Goal: Register for event/course

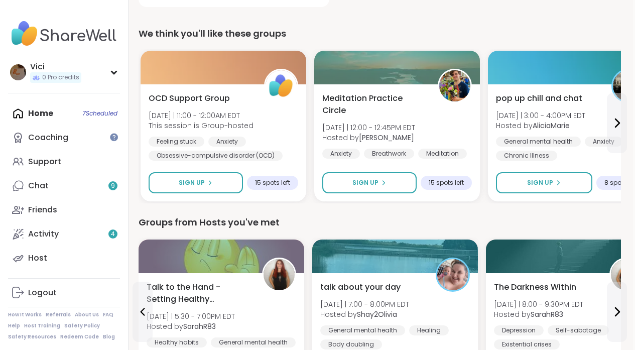
scroll to position [318, 2]
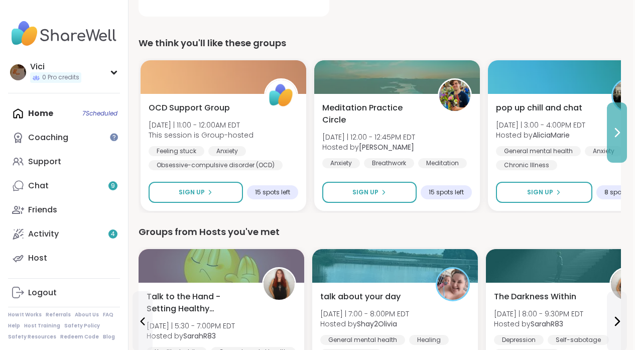
click at [614, 145] on button at bounding box center [617, 132] width 20 height 60
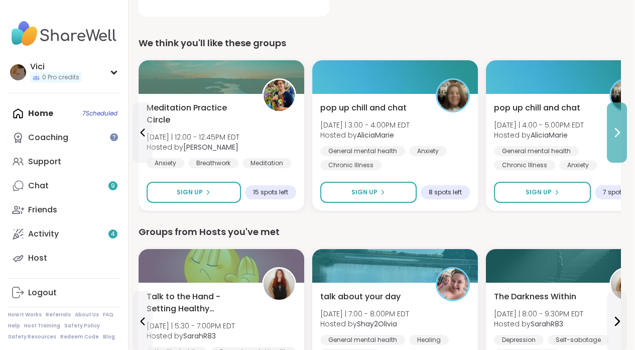
click at [614, 145] on button at bounding box center [617, 132] width 20 height 60
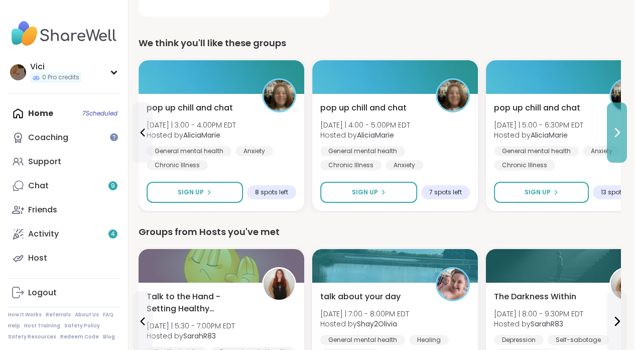
click at [614, 145] on button at bounding box center [617, 132] width 20 height 60
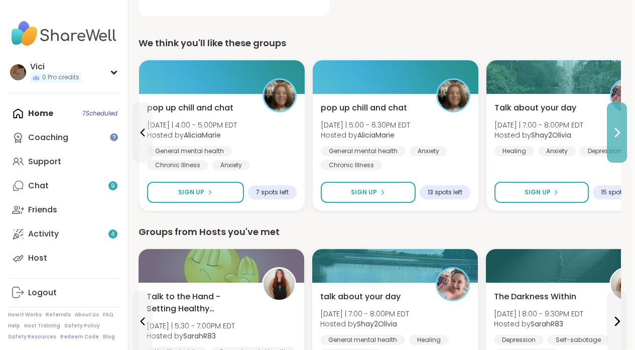
click at [614, 145] on button at bounding box center [617, 132] width 20 height 60
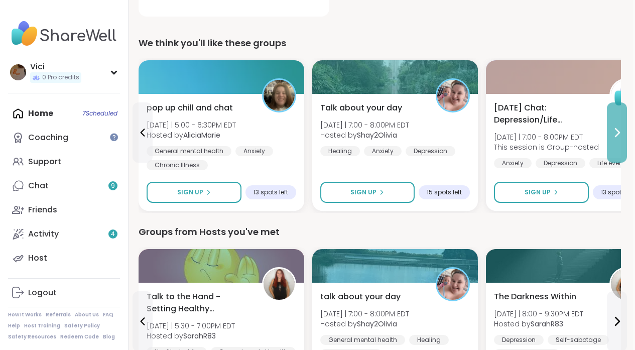
click at [614, 145] on button at bounding box center [617, 132] width 20 height 60
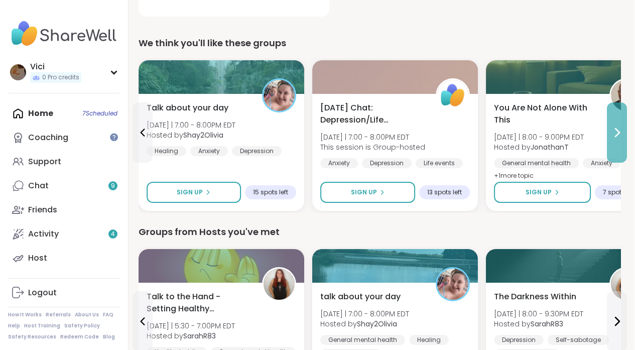
click at [614, 145] on button at bounding box center [617, 132] width 20 height 60
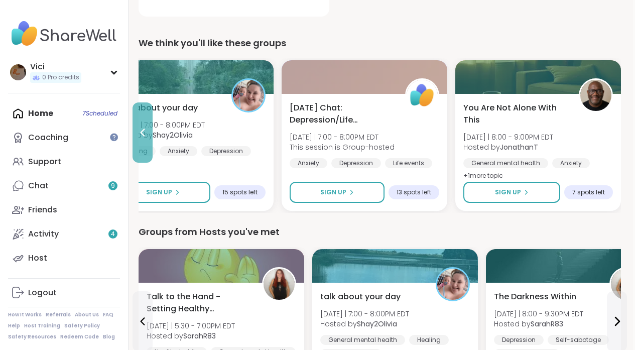
click at [149, 138] on button at bounding box center [143, 132] width 20 height 60
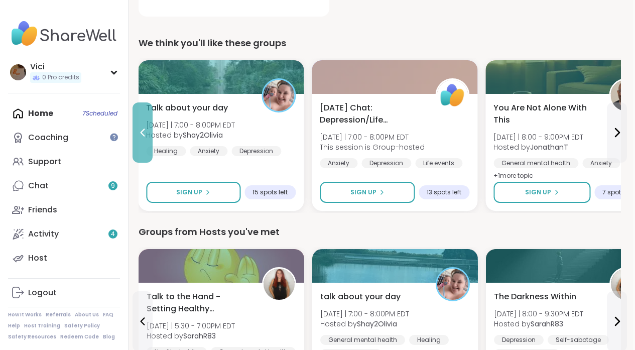
click at [149, 138] on button at bounding box center [143, 132] width 20 height 60
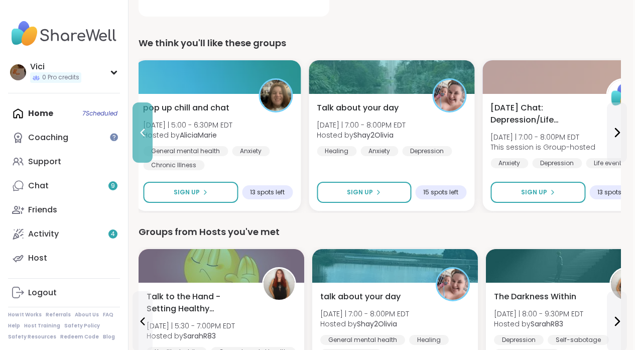
click at [149, 138] on button at bounding box center [143, 132] width 20 height 60
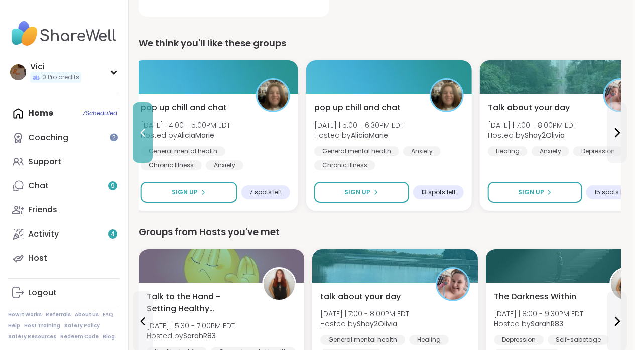
click at [149, 138] on button at bounding box center [143, 132] width 20 height 60
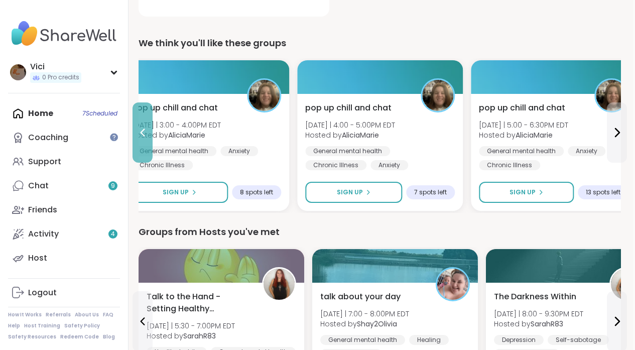
click at [149, 138] on button at bounding box center [143, 132] width 20 height 60
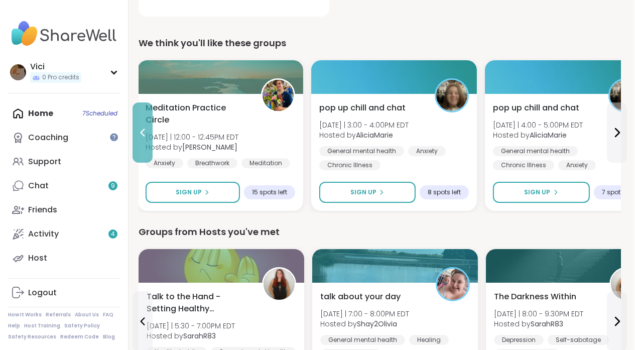
click at [149, 138] on button at bounding box center [143, 132] width 20 height 60
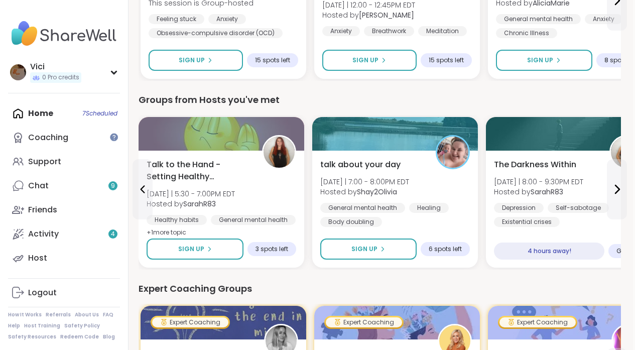
scroll to position [470, 2]
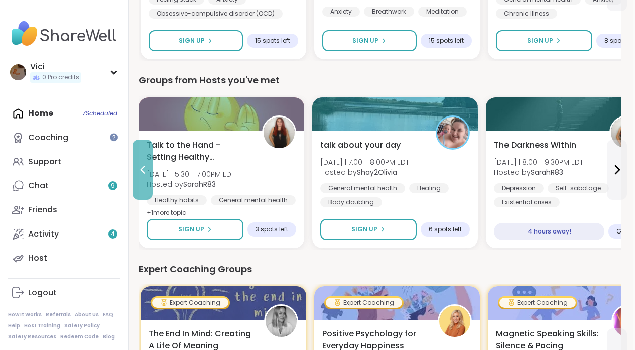
click at [144, 182] on button at bounding box center [143, 170] width 20 height 60
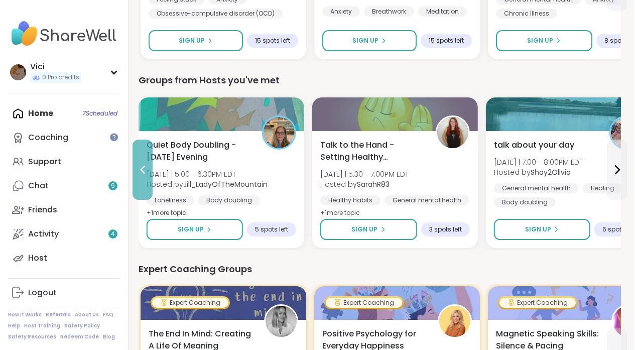
click at [144, 182] on button at bounding box center [143, 170] width 20 height 60
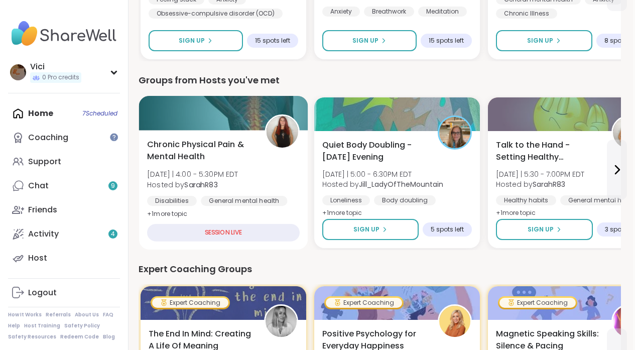
click at [264, 125] on div at bounding box center [223, 113] width 169 height 34
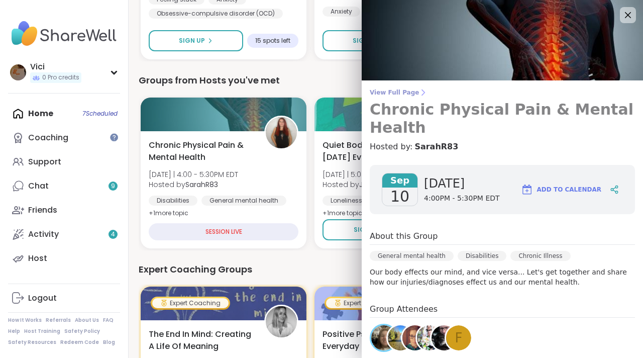
click at [406, 117] on h3 "Chronic Physical Pain & Mental Health" at bounding box center [502, 118] width 265 height 36
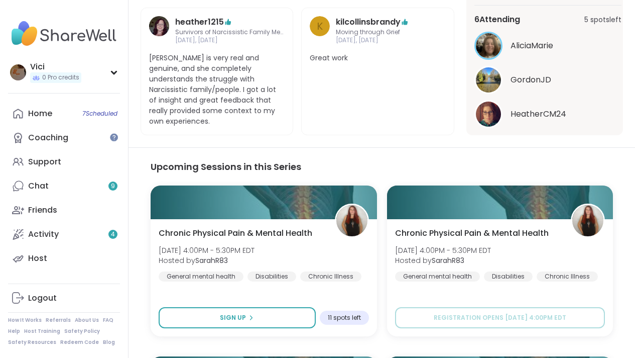
scroll to position [531, 0]
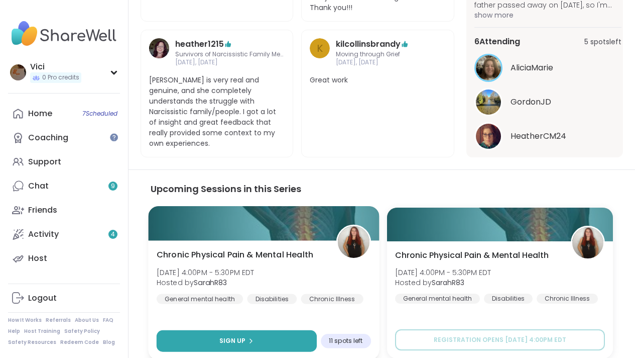
click at [279, 330] on button "Sign Up" at bounding box center [237, 341] width 160 height 22
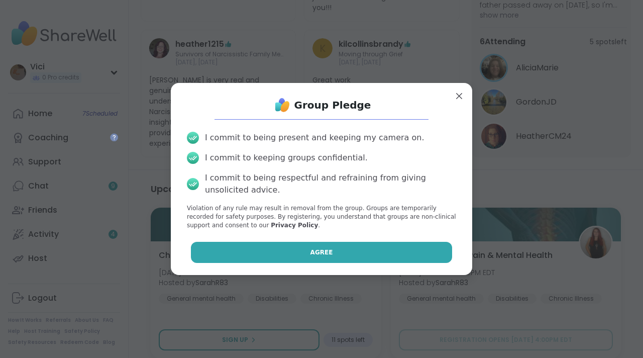
click at [287, 259] on button "Agree" at bounding box center [322, 252] width 262 height 21
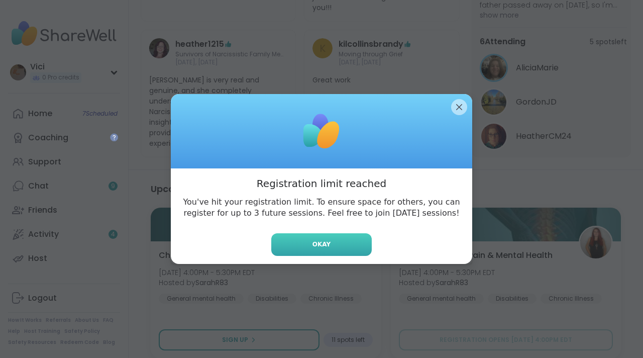
click at [304, 245] on button "Okay" at bounding box center [321, 244] width 100 height 23
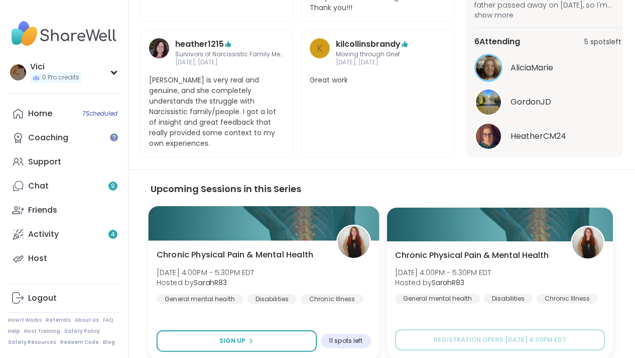
click at [304, 206] on div at bounding box center [263, 223] width 231 height 34
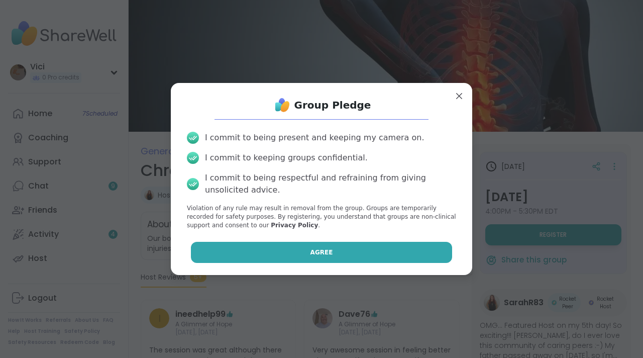
click at [396, 248] on button "Agree" at bounding box center [322, 252] width 262 height 21
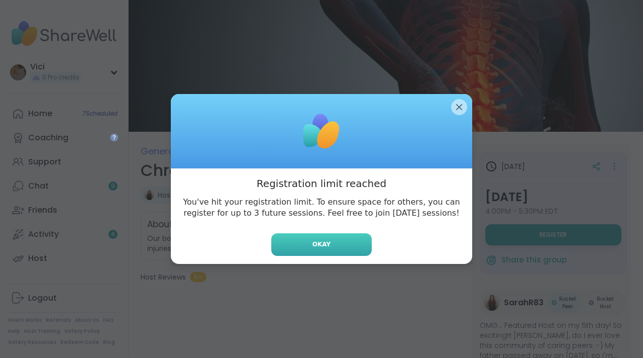
click at [335, 247] on button "Okay" at bounding box center [321, 244] width 100 height 23
